Goal: Information Seeking & Learning: Learn about a topic

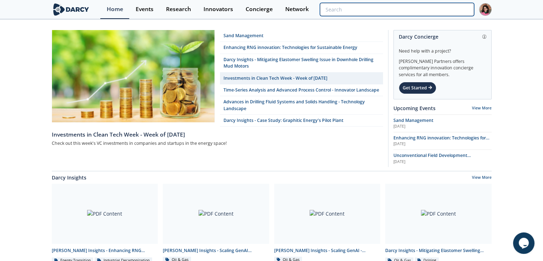
click at [424, 7] on input "search" at bounding box center [397, 9] width 154 height 13
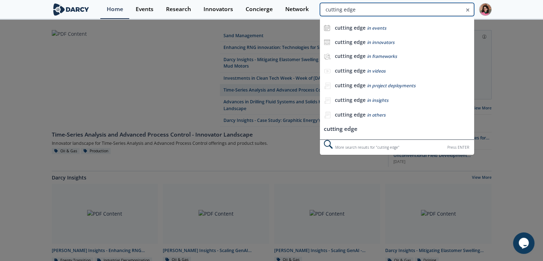
type input "cutting edge"
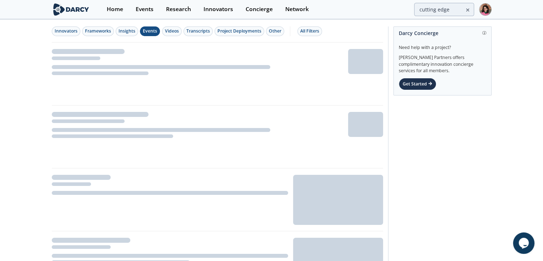
click at [155, 33] on div "Events" at bounding box center [150, 31] width 14 height 6
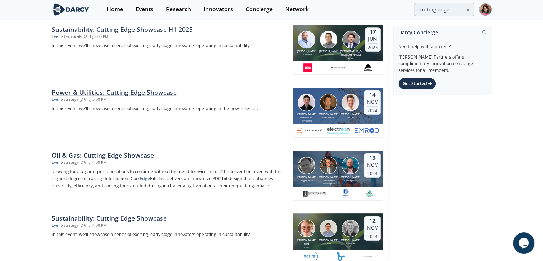
scroll to position [428, 0]
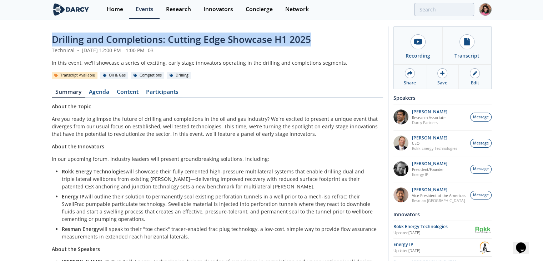
drag, startPoint x: 321, startPoint y: 36, endPoint x: 319, endPoint y: 254, distance: 218.8
click at [36, 45] on div "Drilling and Completions: Cutting Edge Showcase H1 2025 Technical • June 18, 20…" at bounding box center [271, 191] width 543 height 342
copy span "Drilling and Completions: Cutting Edge Showcase H1 2025"
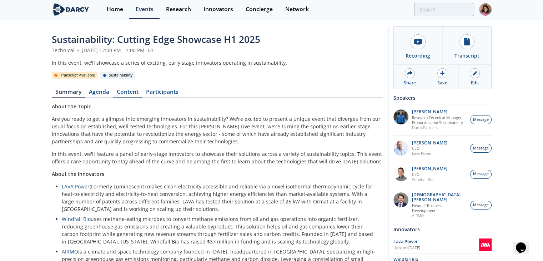
click at [127, 90] on link "Content" at bounding box center [127, 93] width 29 height 9
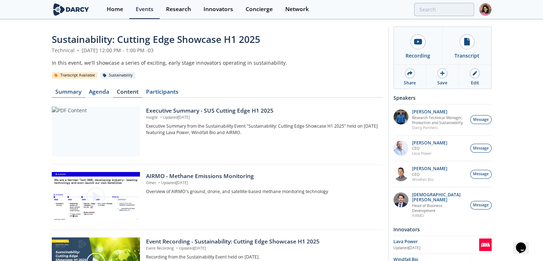
click at [71, 93] on link "Summary" at bounding box center [69, 93] width 34 height 9
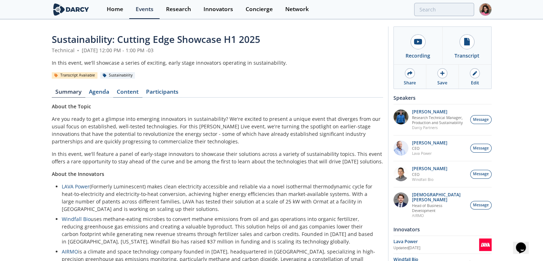
click at [121, 95] on link "Content" at bounding box center [127, 93] width 29 height 9
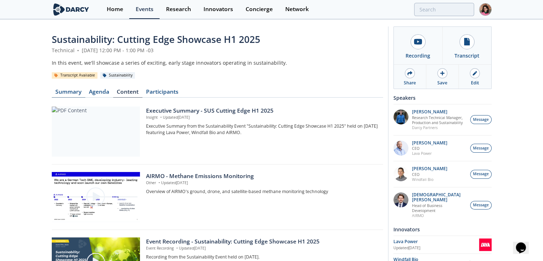
click at [70, 93] on link "Summary" at bounding box center [69, 93] width 34 height 9
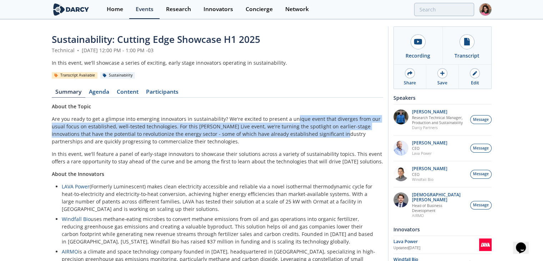
drag, startPoint x: 290, startPoint y: 119, endPoint x: 320, endPoint y: 130, distance: 32.0
click at [320, 130] on p "Are you ready to get a glimpse into emerging innovators in sustainability? We'r…" at bounding box center [217, 130] width 331 height 30
click at [319, 133] on p "Are you ready to get a glimpse into emerging innovators in sustainability? We'r…" at bounding box center [217, 130] width 331 height 30
click at [284, 124] on p "Are you ready to get a glimpse into emerging innovators in sustainability? We'r…" at bounding box center [217, 130] width 331 height 30
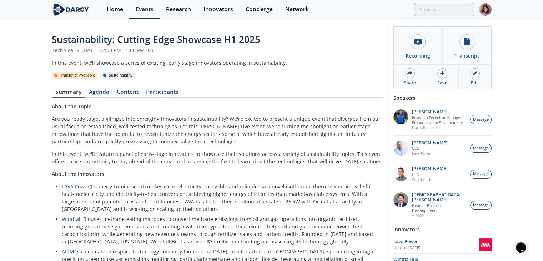
click at [285, 113] on div "About the Topic Are you ready to get a glimpse into emerging innovators in sust…" at bounding box center [217, 189] width 331 height 175
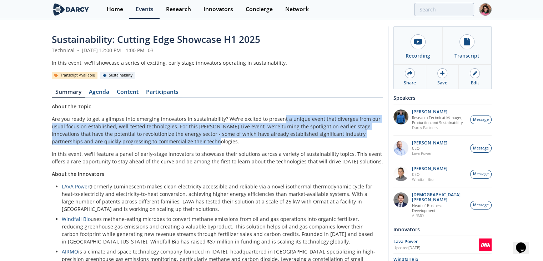
drag, startPoint x: 278, startPoint y: 118, endPoint x: 298, endPoint y: 139, distance: 28.0
click at [298, 139] on p "Are you ready to get a glimpse into emerging innovators in sustainability? We'r…" at bounding box center [217, 130] width 331 height 30
copy p "t a unique event that diverges from our usual focus on established, well-tested…"
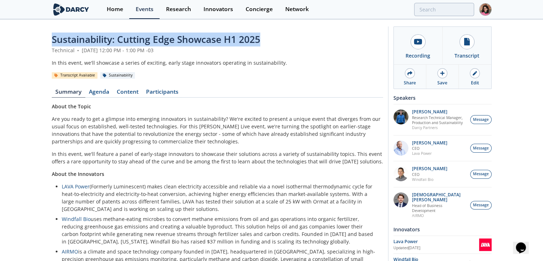
drag, startPoint x: 274, startPoint y: 38, endPoint x: 1, endPoint y: 39, distance: 272.3
click at [1, 39] on div "Sustainability: Cutting Edge Showcase H1 2025 Technical • June 17, 2025 12:00 P…" at bounding box center [271, 159] width 543 height 279
copy span "Sustainability: Cutting Edge Showcase H1 2025"
click at [142, 4] on link "Events" at bounding box center [144, 9] width 30 height 19
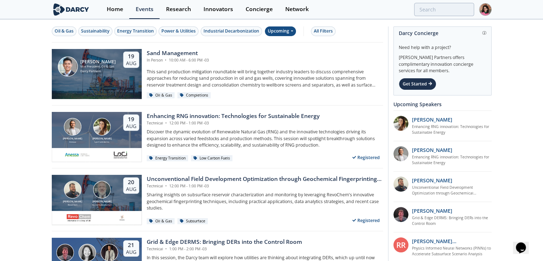
click at [279, 26] on div "Upcoming" at bounding box center [280, 31] width 31 height 10
click at [300, 58] on div "Past" at bounding box center [288, 54] width 44 height 11
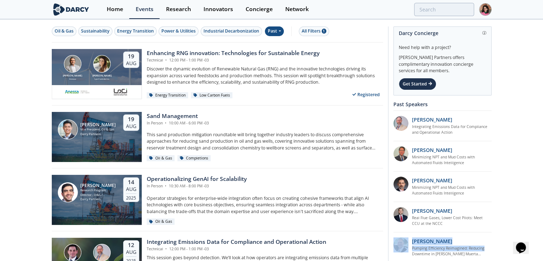
drag, startPoint x: 540, startPoint y: 227, endPoint x: 461, endPoint y: 209, distance: 80.4
click at [270, 33] on div "Past" at bounding box center [274, 31] width 19 height 10
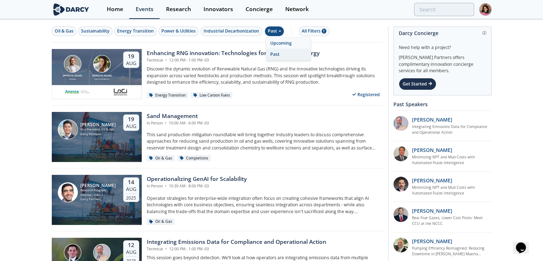
click at [287, 44] on div "Upcoming" at bounding box center [288, 42] width 44 height 11
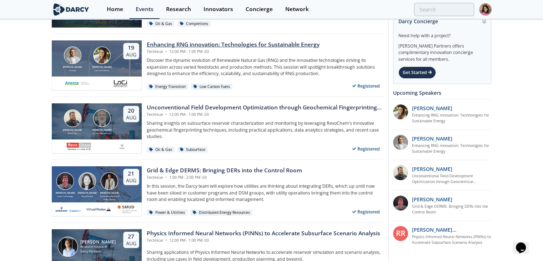
scroll to position [178, 0]
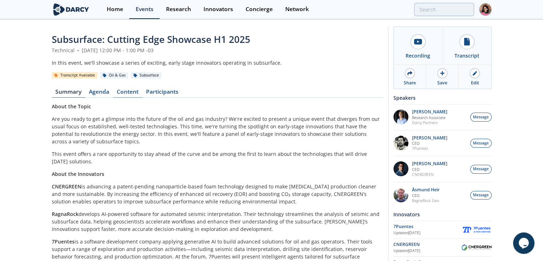
click at [128, 93] on link "Content" at bounding box center [127, 93] width 29 height 9
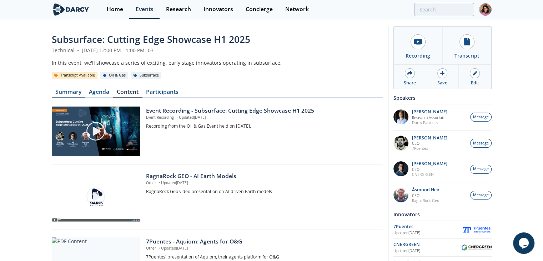
click at [71, 96] on link "Summary" at bounding box center [69, 93] width 34 height 9
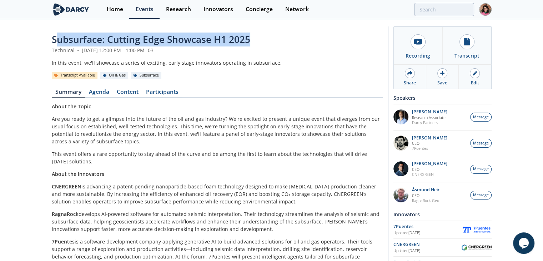
drag, startPoint x: 249, startPoint y: 38, endPoint x: 56, endPoint y: 33, distance: 193.8
click at [56, 33] on span "Subsurface: Cutting Edge Showcase H1 2025" at bounding box center [151, 39] width 198 height 13
copy span "Subsurface: Cutting Edge Showcase H1 2025"
